Goal: Task Accomplishment & Management: Complete application form

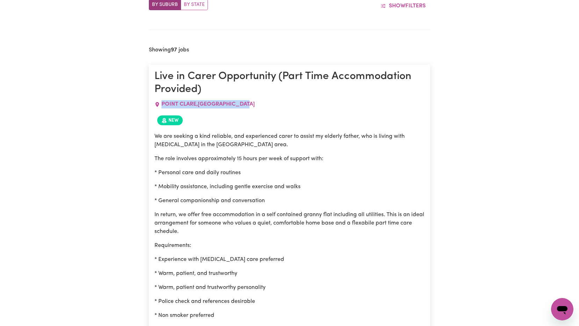
drag, startPoint x: 161, startPoint y: 106, endPoint x: 273, endPoint y: 103, distance: 111.5
click at [273, 103] on div "[GEOGRAPHIC_DATA] , [GEOGRAPHIC_DATA]" at bounding box center [289, 104] width 270 height 17
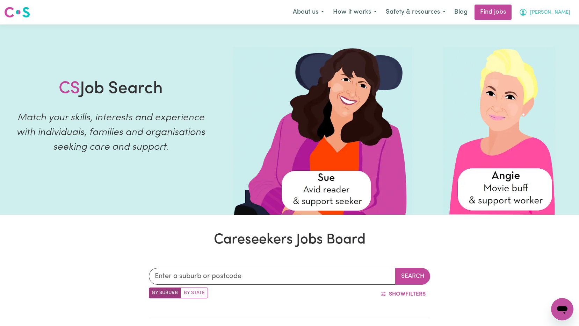
click at [555, 13] on button "[PERSON_NAME]" at bounding box center [544, 12] width 60 height 15
click at [542, 37] on link "My Dashboard" at bounding box center [546, 40] width 55 height 13
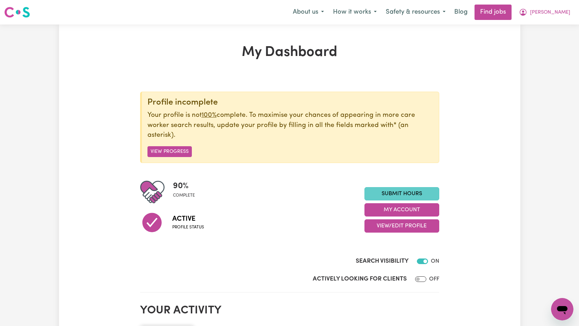
click at [410, 193] on section "Profile incomplete Your profile is not 100% complete. To maximise your chances …" at bounding box center [289, 185] width 299 height 215
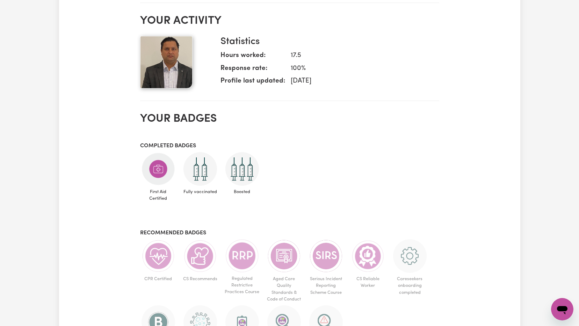
scroll to position [70, 0]
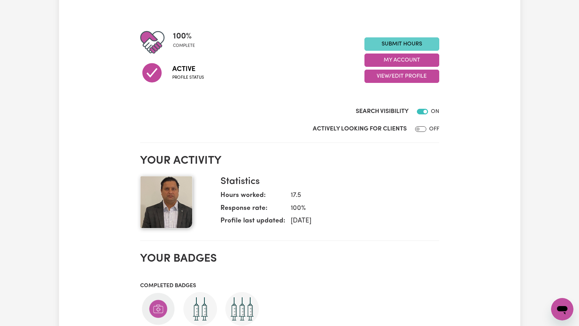
click at [399, 42] on link "Submit Hours" at bounding box center [401, 43] width 75 height 13
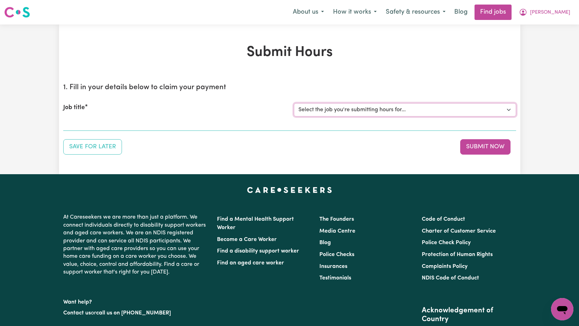
click at [354, 104] on select "Select the job you're submitting hours for... [[PERSON_NAME]] Support Worker Ne…" at bounding box center [405, 109] width 222 height 13
select select "15033"
click at [294, 103] on select "Select the job you're submitting hours for... [[PERSON_NAME]] Support Worker Ne…" at bounding box center [405, 109] width 222 height 13
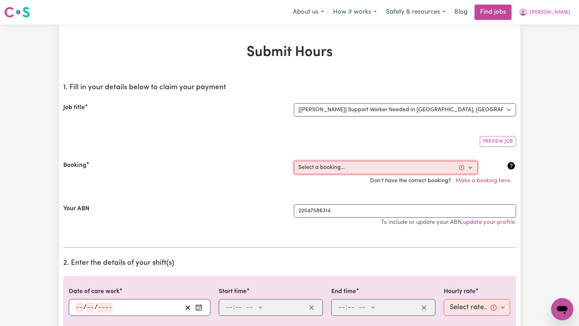
click at [364, 168] on select "Select a booking... [DATE] 10:00am to 12:00pm (RECURRING) [DATE] 10:00am to 12:…" at bounding box center [386, 167] width 184 height 13
drag, startPoint x: 257, startPoint y: 208, endPoint x: 294, endPoint y: 223, distance: 40.3
click at [257, 208] on div "Your ABN" at bounding box center [174, 218] width 231 height 29
click at [212, 197] on div "Your ABN 22547586314 To include or update your ABN, update your profile ." at bounding box center [289, 219] width 453 height 46
click at [370, 169] on select "Select a booking... [DATE] 10:00am to 12:00pm (RECURRING) [DATE] 10:00am to 12:…" at bounding box center [386, 167] width 184 height 13
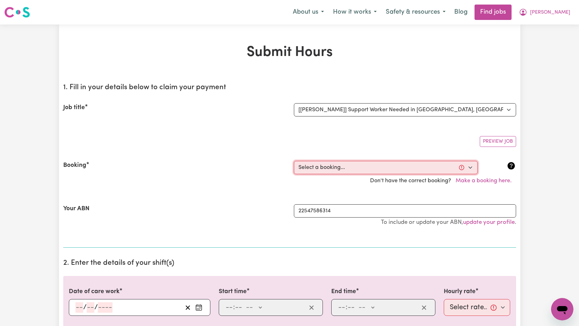
select select "363402"
click at [294, 161] on select "Select a booking... [DATE] 10:00am to 12:00pm (RECURRING) [DATE] 10:00am to 12:…" at bounding box center [386, 167] width 184 height 13
type input "[DATE]"
type input "1"
type input "10"
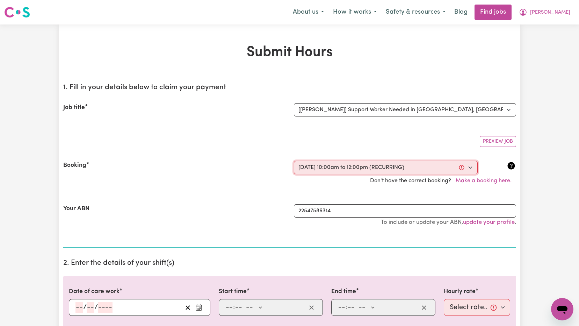
type input "2025"
type input "10:00"
type input "10"
type input "0"
select select "am"
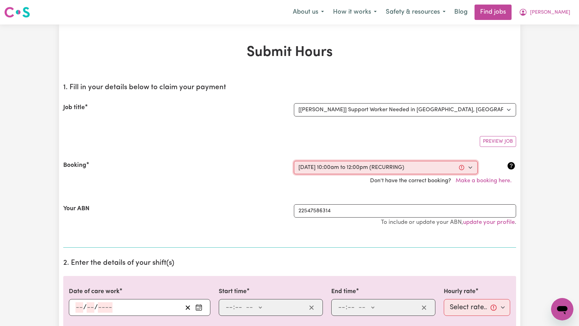
type input "12:00"
type input "12"
type input "0"
select select "pm"
select select "60-Weekday"
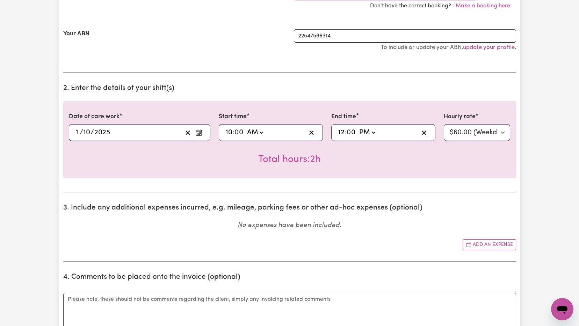
scroll to position [210, 0]
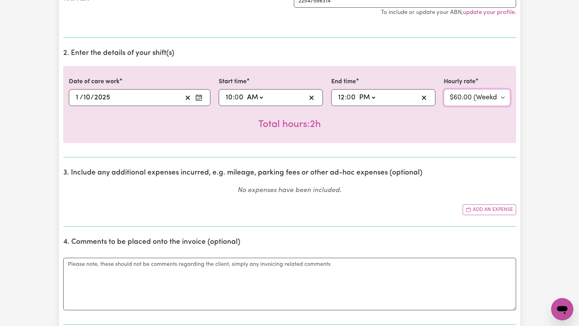
click at [479, 95] on select "Select rate... $60.00 (Weekday)" at bounding box center [477, 97] width 67 height 17
click at [410, 130] on div "Total hours: 2h" at bounding box center [290, 119] width 442 height 26
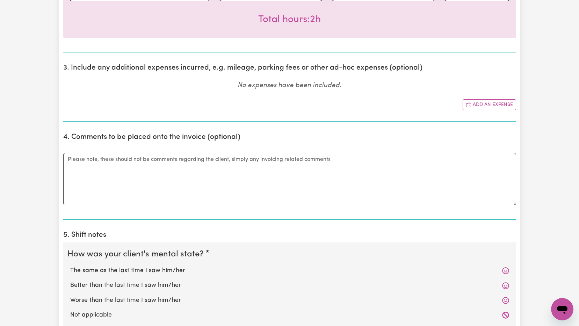
scroll to position [454, 0]
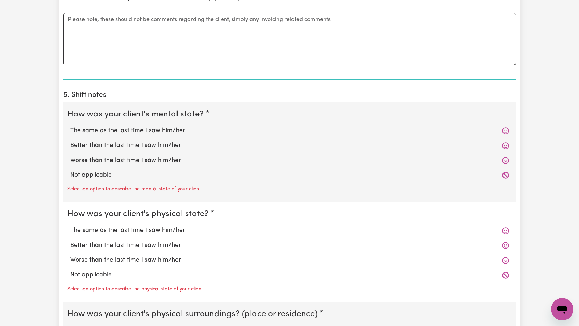
click at [114, 130] on label "The same as the last time I saw him/her" at bounding box center [289, 130] width 439 height 9
click at [70, 126] on input "The same as the last time I saw him/her" at bounding box center [70, 126] width 0 height 0
radio input "true"
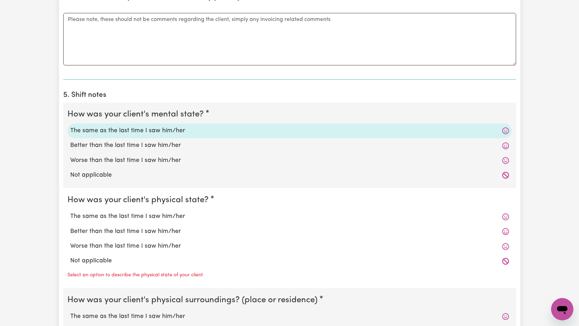
click at [91, 215] on label "The same as the last time I saw him/her" at bounding box center [289, 216] width 439 height 9
click at [70, 212] on input "The same as the last time I saw him/her" at bounding box center [70, 211] width 0 height 0
radio input "true"
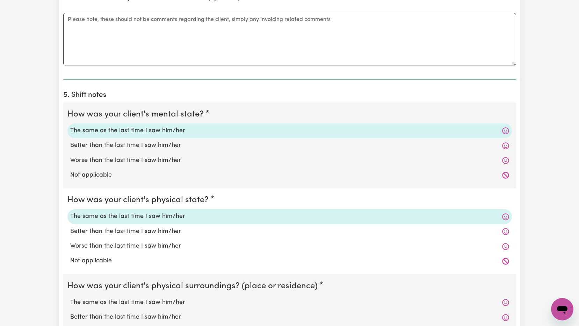
scroll to position [559, 0]
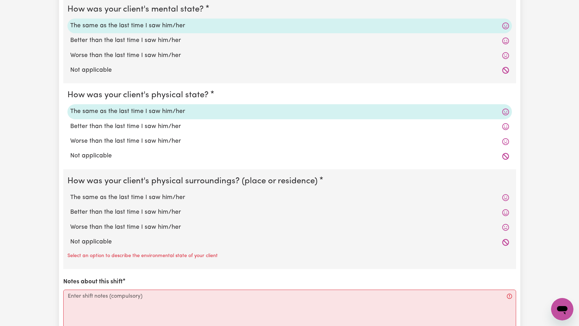
click at [126, 199] on label "The same as the last time I saw him/her" at bounding box center [289, 197] width 439 height 9
click at [70, 193] on input "The same as the last time I saw him/her" at bounding box center [70, 192] width 0 height 0
radio input "true"
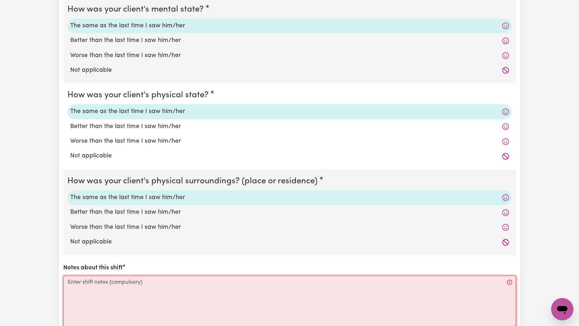
click at [110, 288] on textarea "Notes about this shift" at bounding box center [289, 301] width 453 height 52
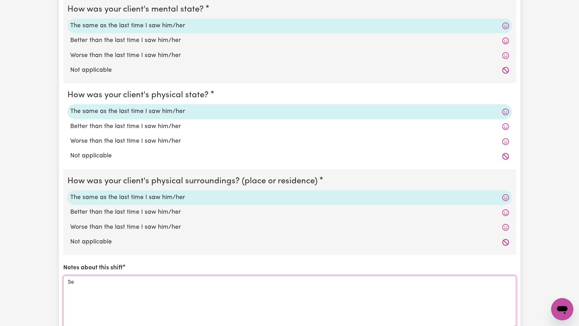
type textarea "S"
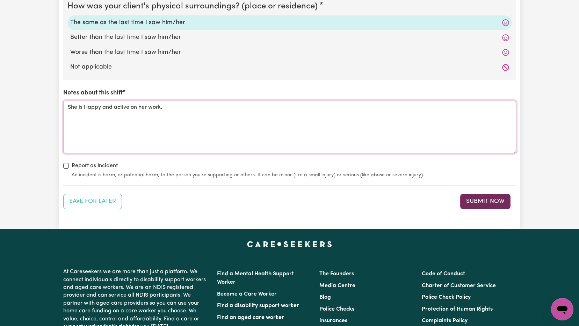
type textarea "She is Happy and active on her work."
click at [488, 205] on button "Submit Now" at bounding box center [485, 201] width 50 height 15
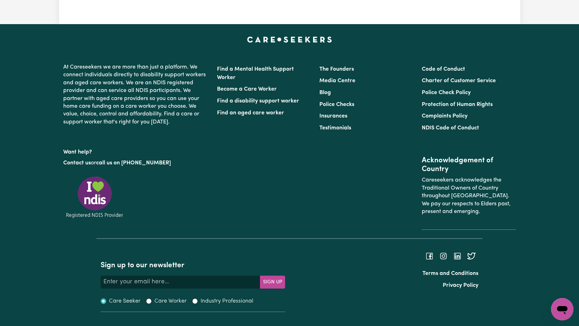
scroll to position [0, 0]
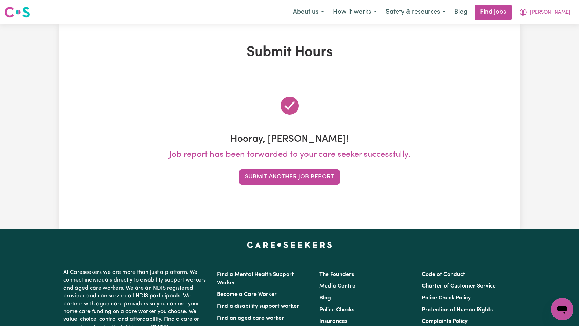
click at [450, 194] on div "Hooray, [PERSON_NAME]! Job report has been forwarded to your care seeker succes…" at bounding box center [289, 140] width 453 height 124
click at [557, 7] on button "[PERSON_NAME]" at bounding box center [544, 12] width 60 height 15
click at [543, 35] on link "My Dashboard" at bounding box center [546, 40] width 55 height 13
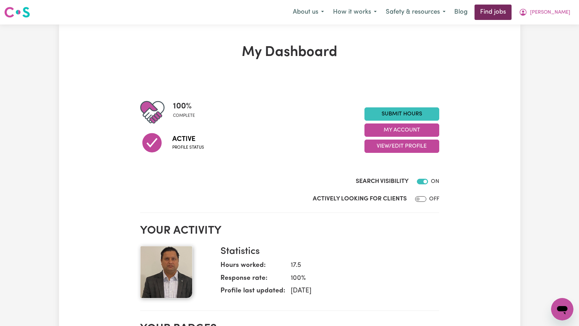
click at [511, 13] on link "Find jobs" at bounding box center [492, 12] width 37 height 15
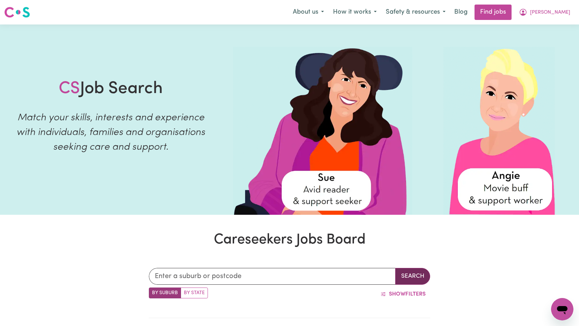
click at [417, 275] on button "Search" at bounding box center [412, 276] width 35 height 17
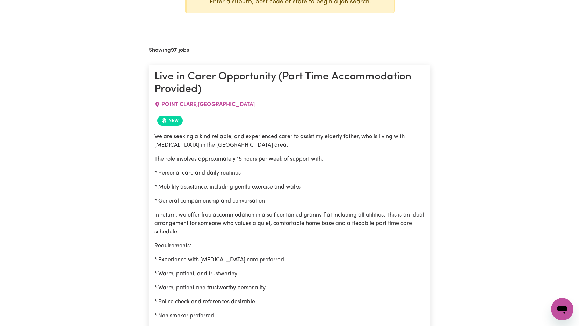
scroll to position [175, 0]
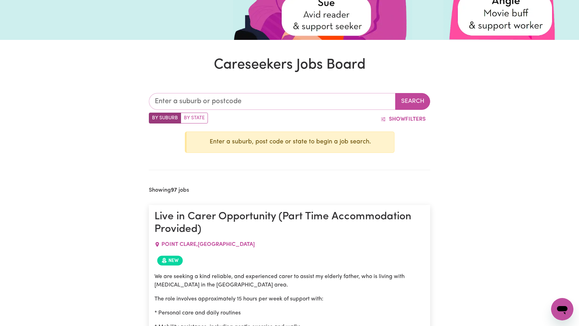
click at [206, 102] on input "text" at bounding box center [272, 101] width 247 height 17
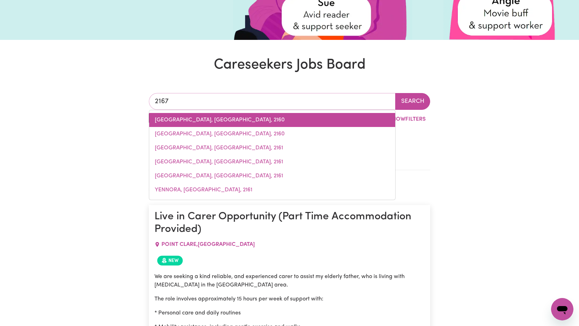
type input "216"
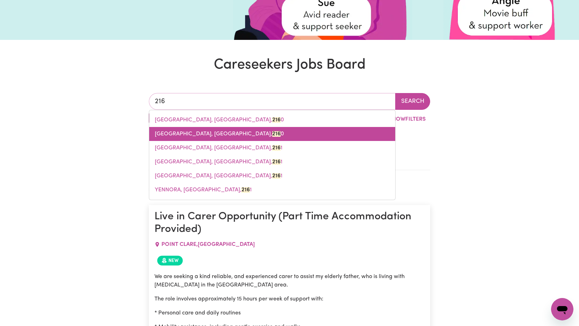
click at [219, 134] on span "[GEOGRAPHIC_DATA], [GEOGRAPHIC_DATA], 216 0" at bounding box center [219, 134] width 129 height 6
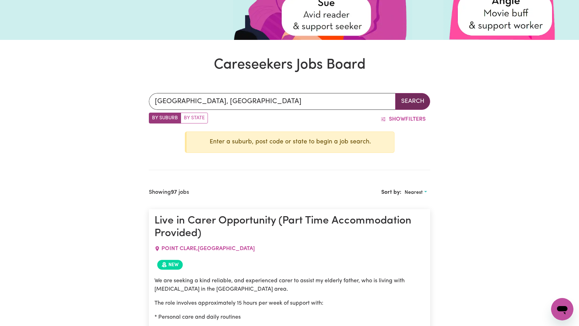
click at [413, 101] on button "Search" at bounding box center [412, 101] width 35 height 17
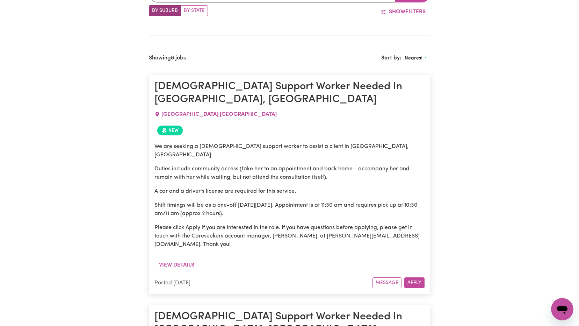
scroll to position [142, 0]
